Goal: Task Accomplishment & Management: Manage account settings

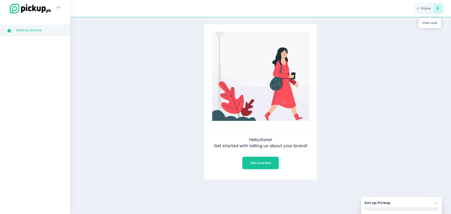
click at [430, 11] on div "Hi, [PERSON_NAME]" at bounding box center [430, 9] width 30 height 12
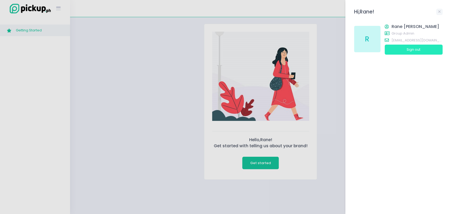
click at [410, 51] on button "Sign out" at bounding box center [414, 50] width 58 height 10
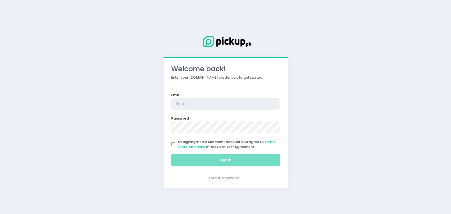
type input "[EMAIL_ADDRESS][DOMAIN_NAME]"
click at [174, 145] on input "By signing in to a Merchant account you agree to Terms and Conditions of the Be…" at bounding box center [173, 145] width 10 height 10
checkbox input "true"
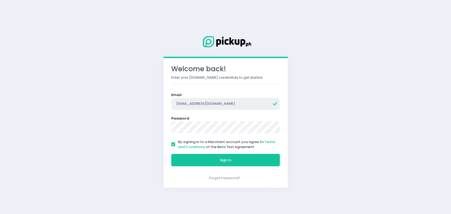
drag, startPoint x: 236, startPoint y: 106, endPoint x: 125, endPoint y: 92, distance: 112.5
click at [106, 87] on div "Welcome back! Enter your [DOMAIN_NAME] credentials to get started. Email [EMAIL…" at bounding box center [225, 107] width 451 height 214
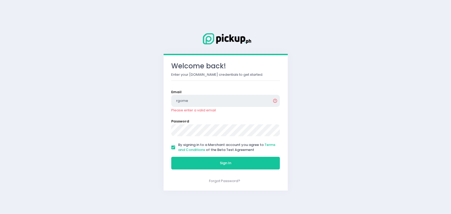
type input "[EMAIL_ADDRESS][DOMAIN_NAME]"
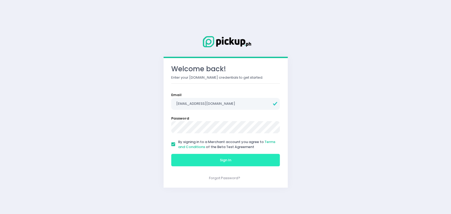
click at [207, 161] on button "Sign In" at bounding box center [225, 160] width 109 height 13
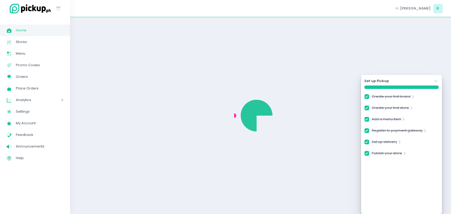
checkbox input "true"
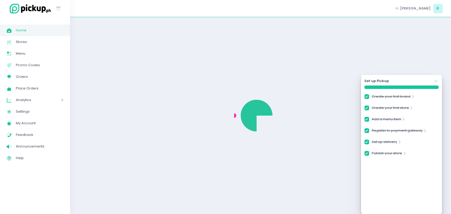
checkbox input "true"
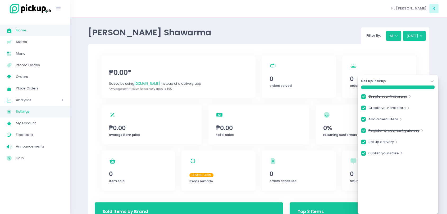
click at [30, 112] on span "Settings" at bounding box center [40, 111] width 48 height 7
checkbox input "true"
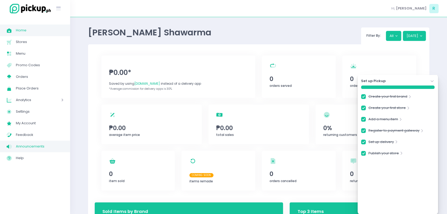
checkbox input "true"
select select "active"
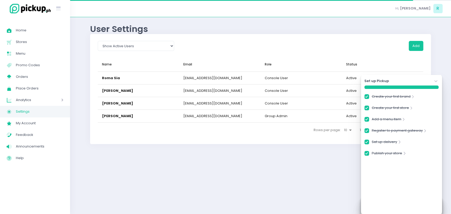
checkbox input "true"
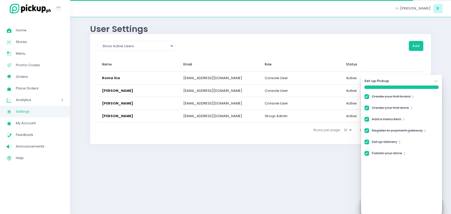
checkbox input "true"
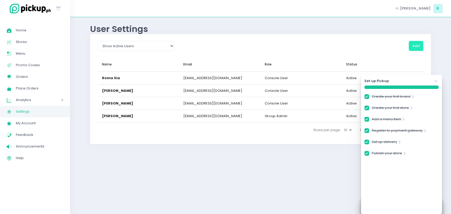
click at [418, 49] on button "Add" at bounding box center [416, 46] width 15 height 10
checkbox input "true"
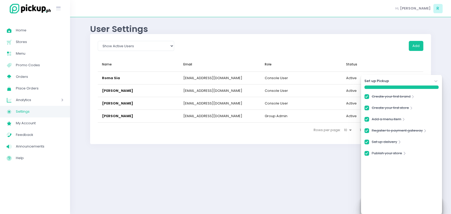
checkbox input "true"
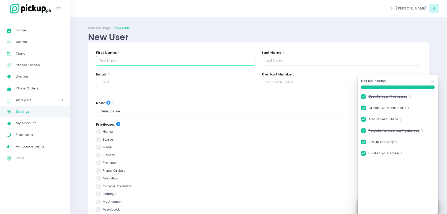
click at [145, 61] on input "text" at bounding box center [175, 61] width 159 height 10
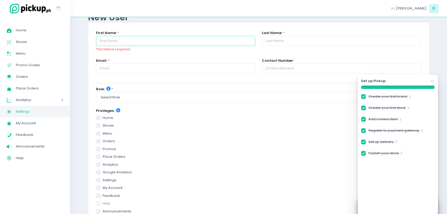
scroll to position [29, 0]
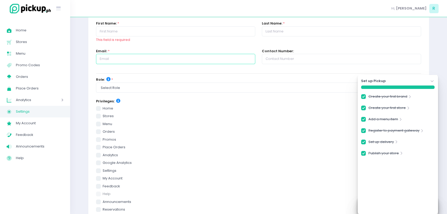
click at [136, 60] on input "text" at bounding box center [175, 59] width 159 height 10
paste input "[EMAIL_ADDRESS][PERSON_NAME][DOMAIN_NAME]"
type input "[EMAIL_ADDRESS][PERSON_NAME][DOMAIN_NAME]"
click at [198, 45] on div "First Name: * This field is required" at bounding box center [176, 35] width 166 height 28
click at [177, 57] on input "[EMAIL_ADDRESS][PERSON_NAME][DOMAIN_NAME]" at bounding box center [175, 59] width 159 height 10
